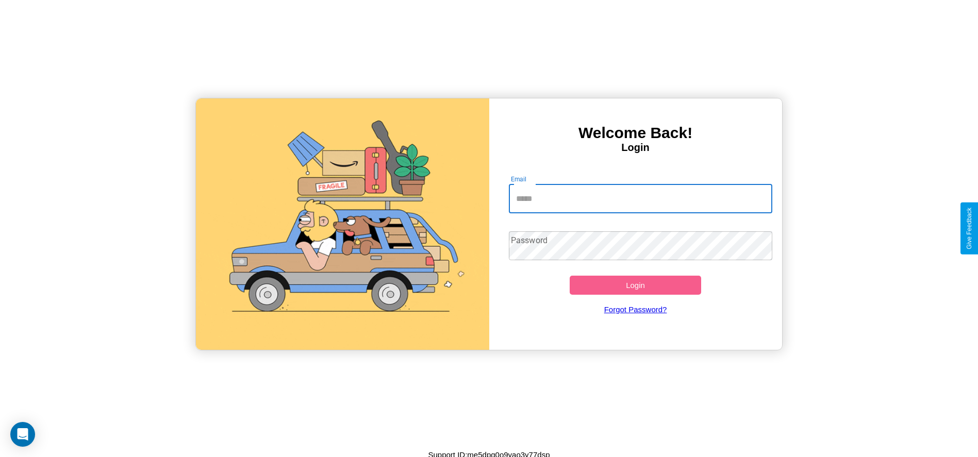
click at [640, 198] on input "Email" at bounding box center [640, 198] width 263 height 29
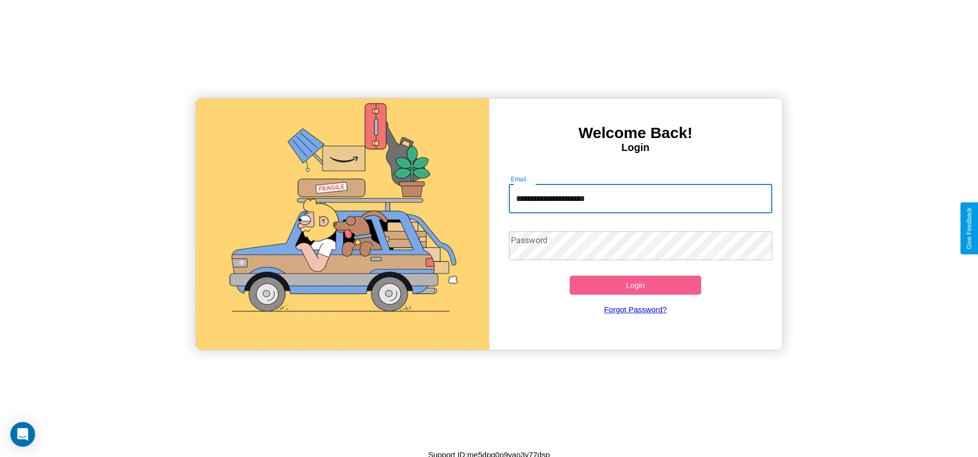
type input "**********"
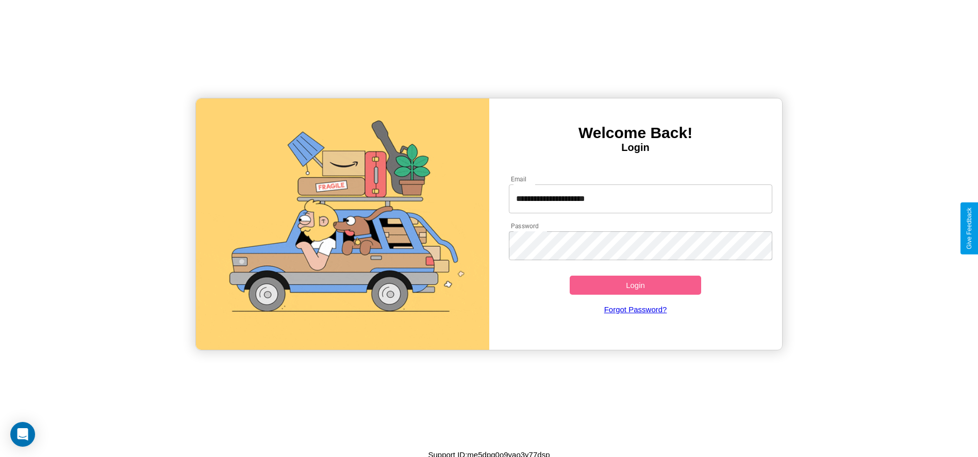
click at [635, 285] on button "Login" at bounding box center [635, 285] width 132 height 19
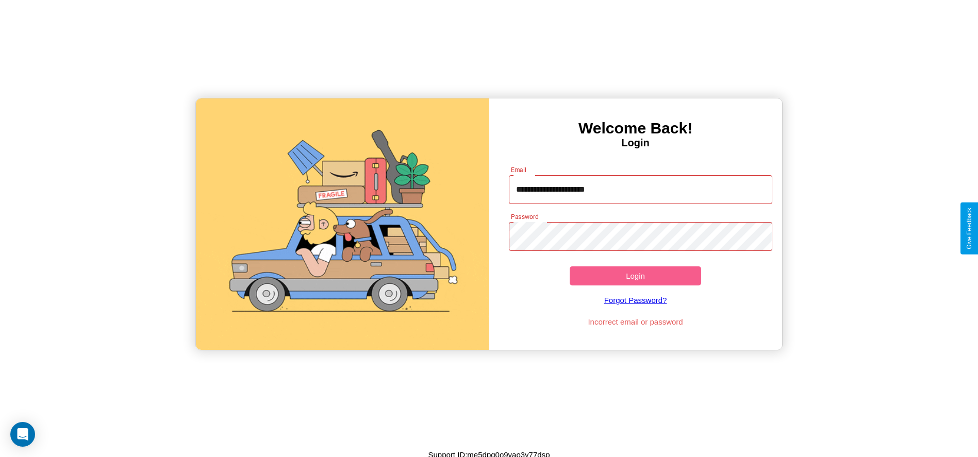
click at [635, 276] on button "Login" at bounding box center [635, 275] width 132 height 19
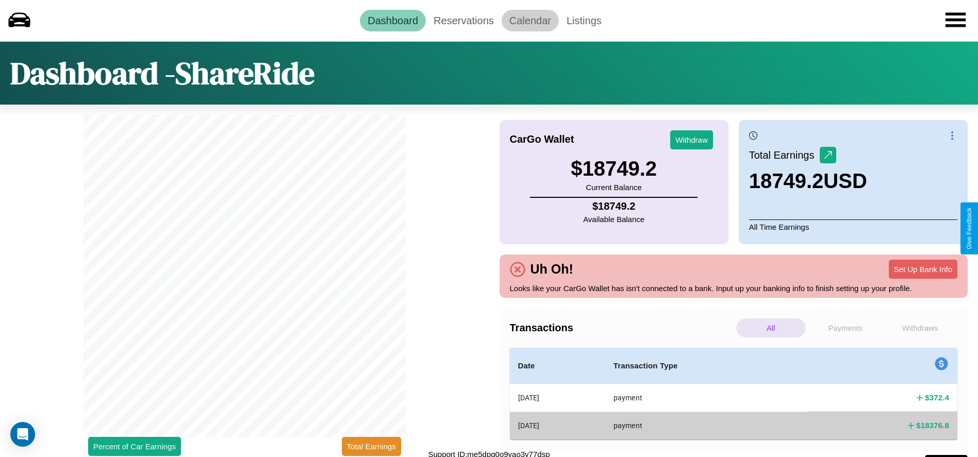
click at [530, 20] on link "Calendar" at bounding box center [529, 21] width 57 height 22
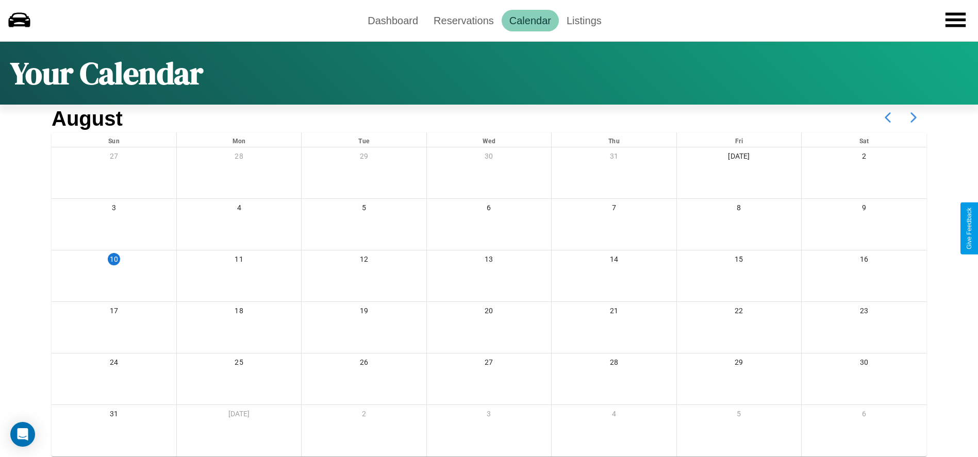
click at [913, 117] on icon at bounding box center [913, 118] width 26 height 26
click at [463, 20] on link "Reservations" at bounding box center [464, 21] width 76 height 22
